Goal: Book appointment/travel/reservation

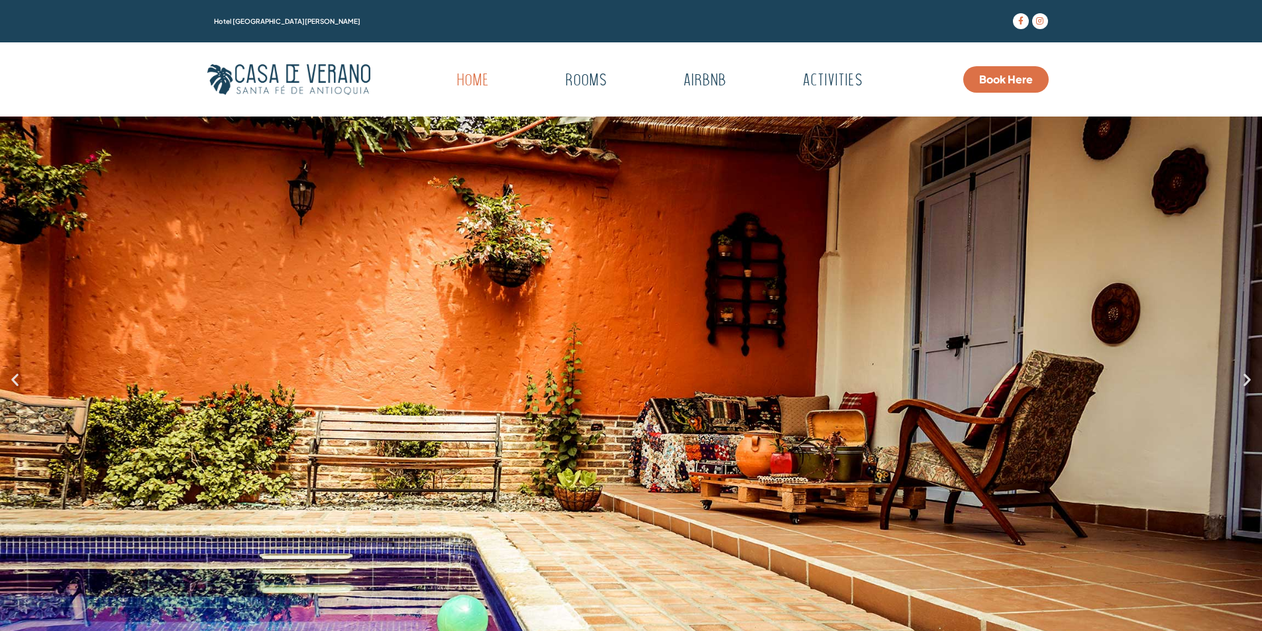
click at [993, 80] on span "Book Here" at bounding box center [1006, 79] width 54 height 11
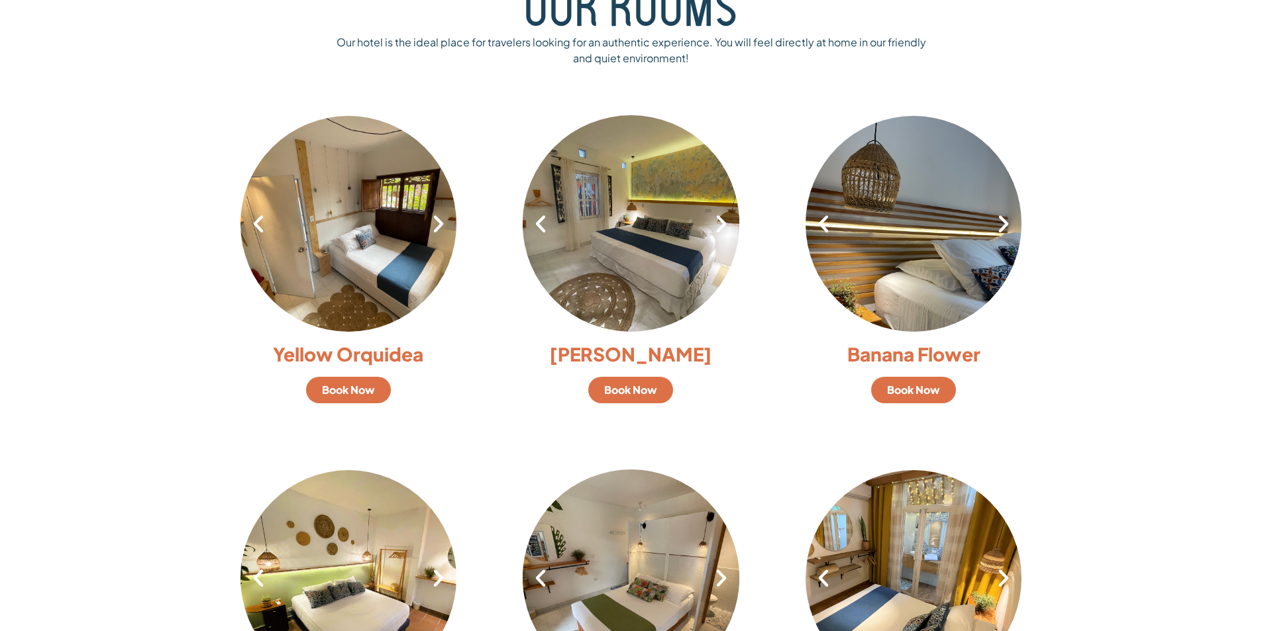
scroll to position [994, 0]
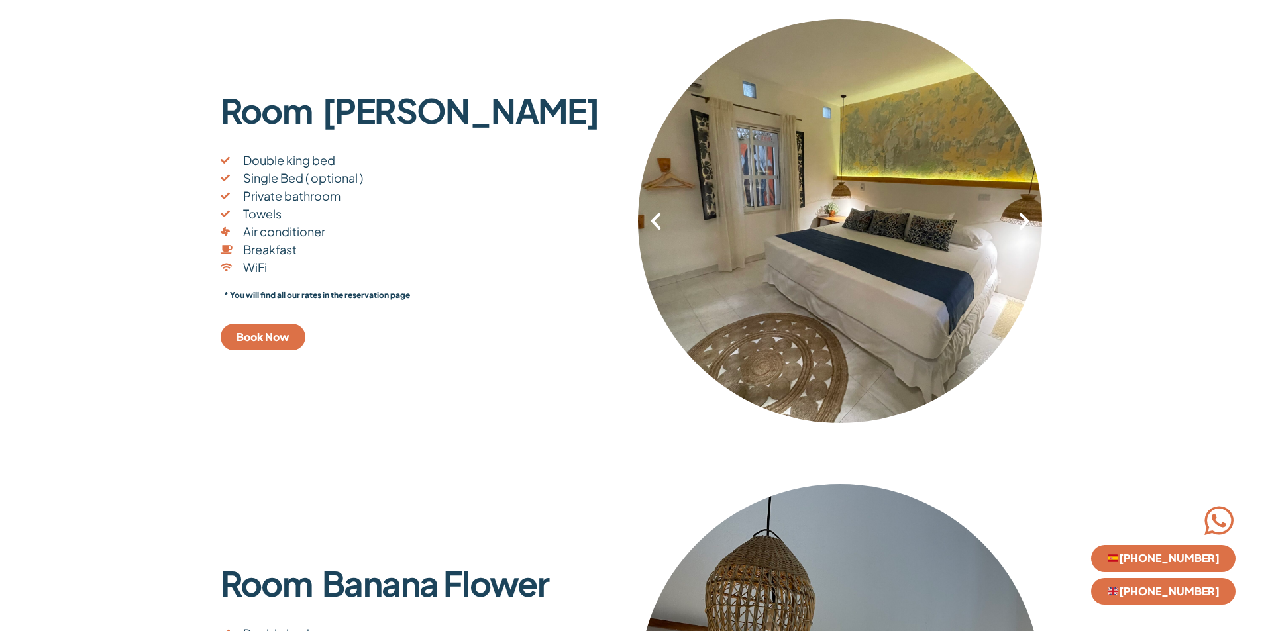
scroll to position [861, 0]
